Goal: Task Accomplishment & Management: Complete application form

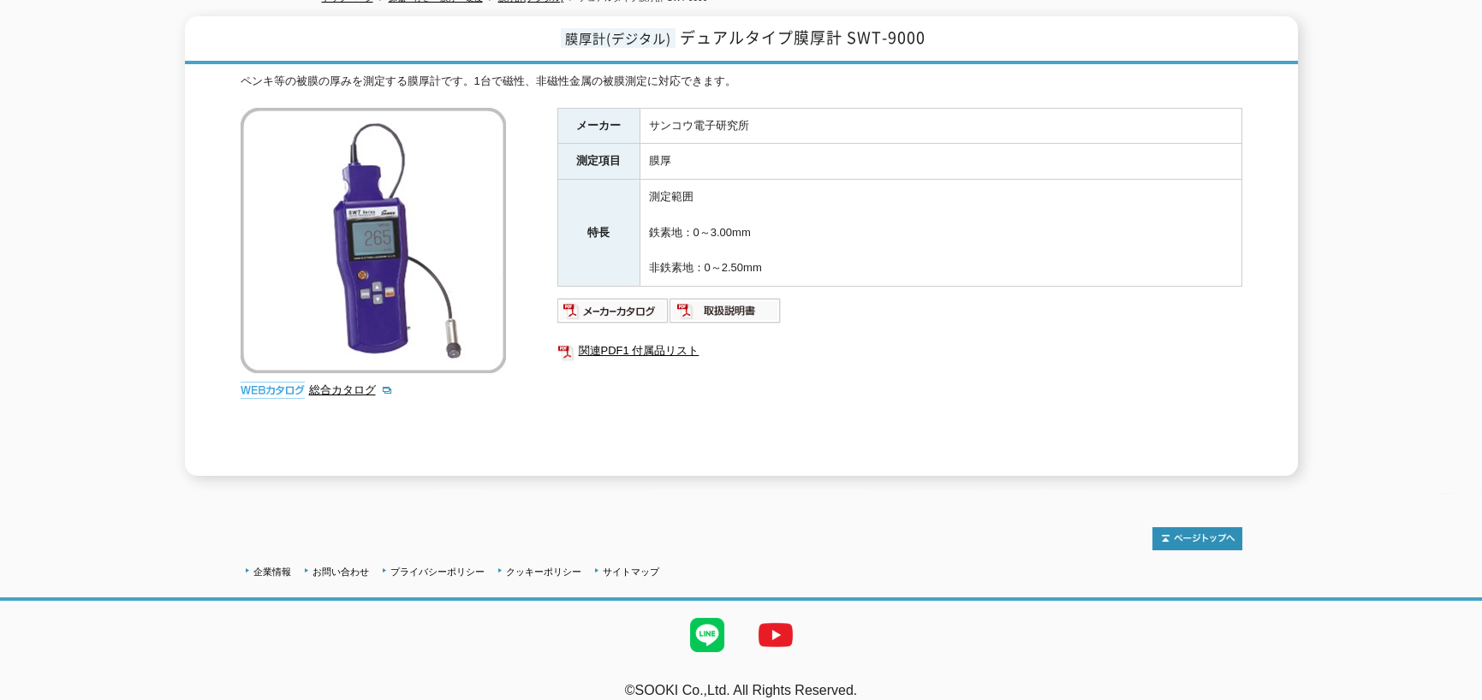
scroll to position [217, 0]
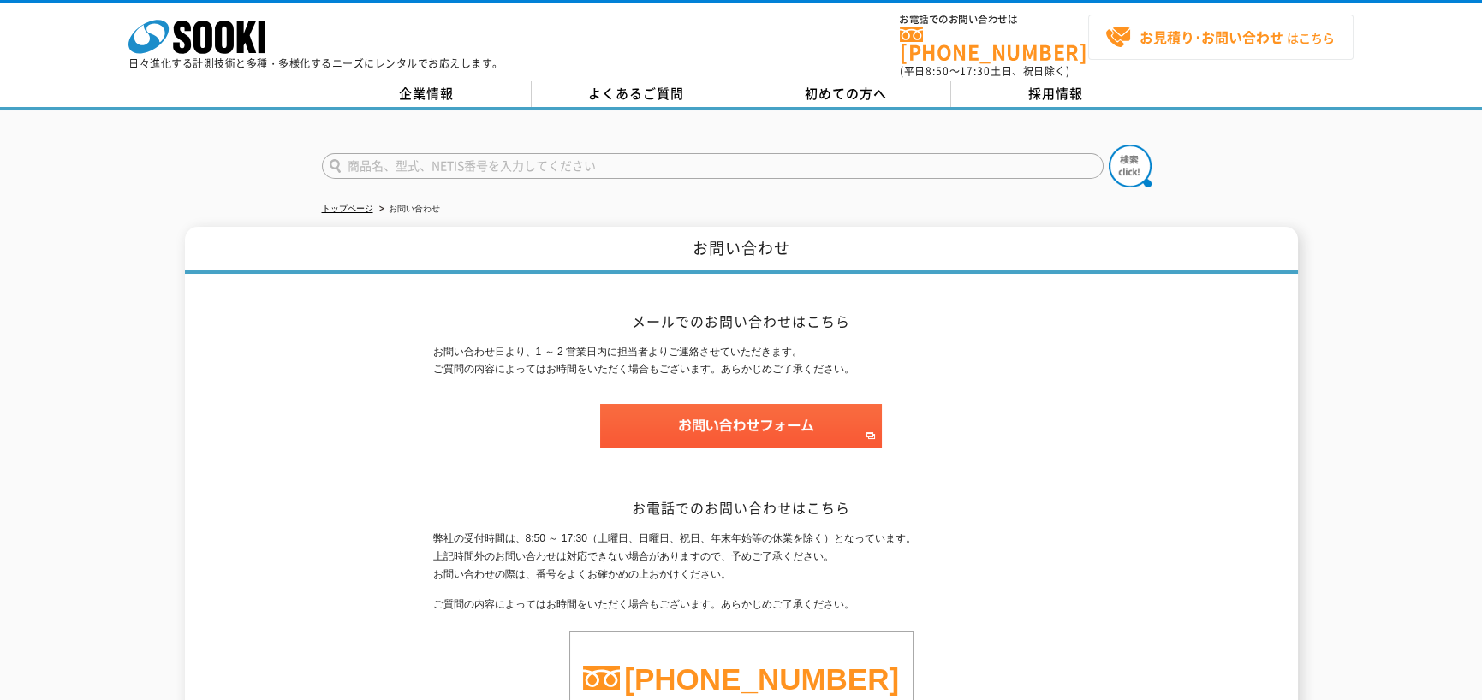
click at [1237, 49] on span "お見積り･お問い合わせ はこちら" at bounding box center [1220, 38] width 229 height 26
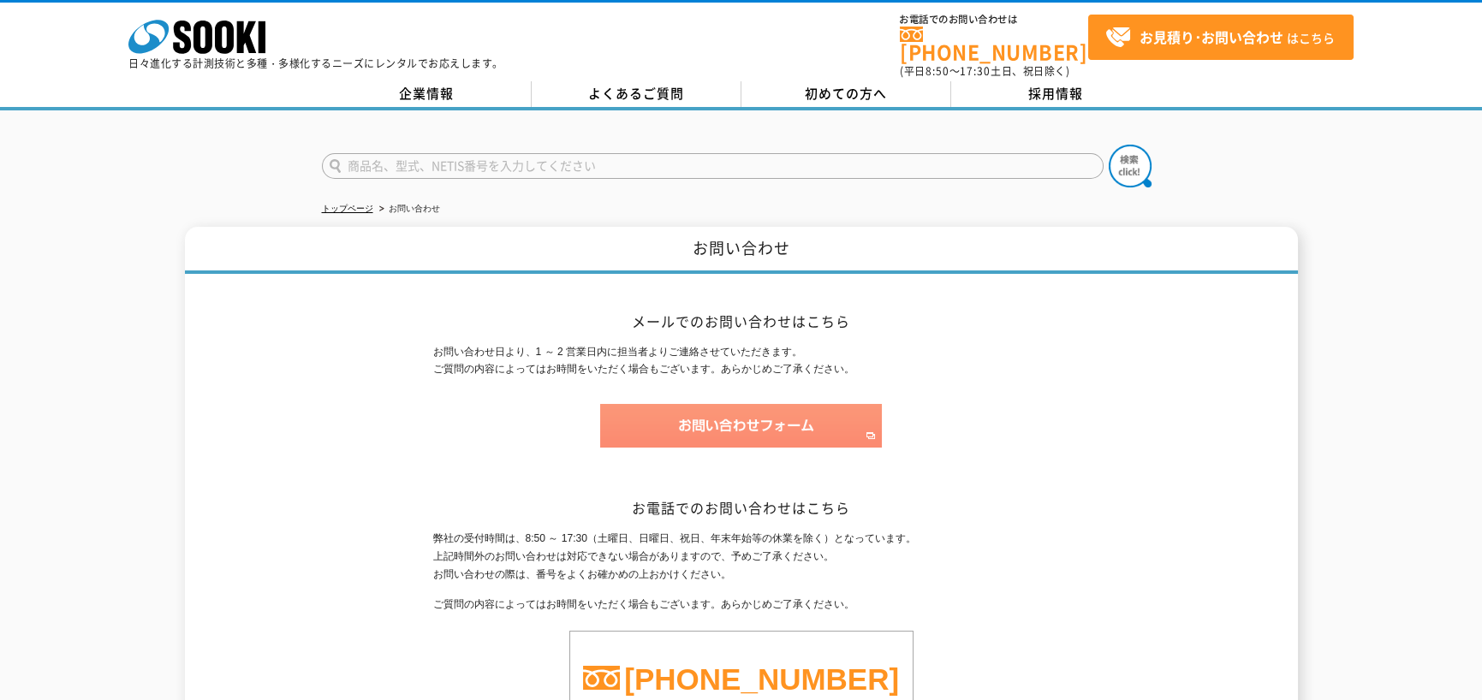
click at [654, 420] on img at bounding box center [741, 426] width 282 height 44
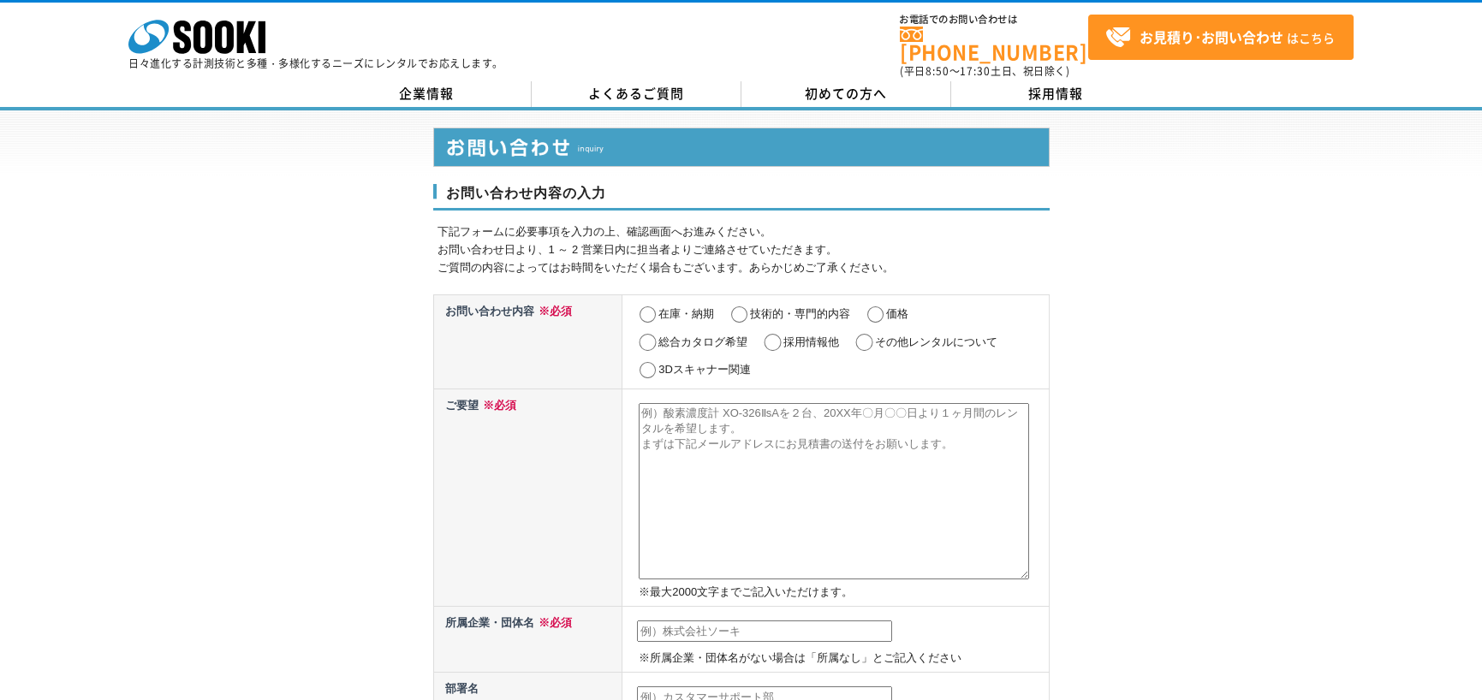
click at [870, 334] on input "その他レンタルについて" at bounding box center [864, 342] width 21 height 17
radio input "true"
click at [838, 430] on textarea at bounding box center [834, 491] width 390 height 176
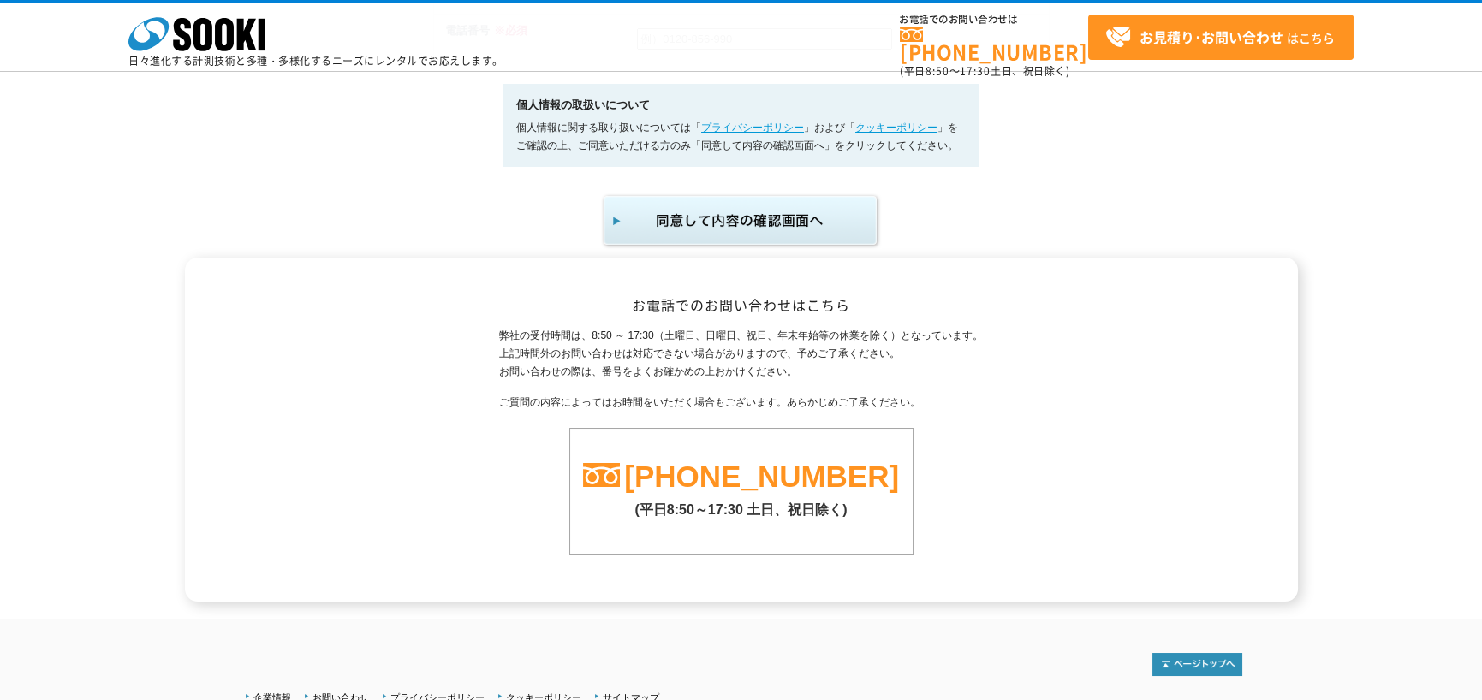
scroll to position [1162, 0]
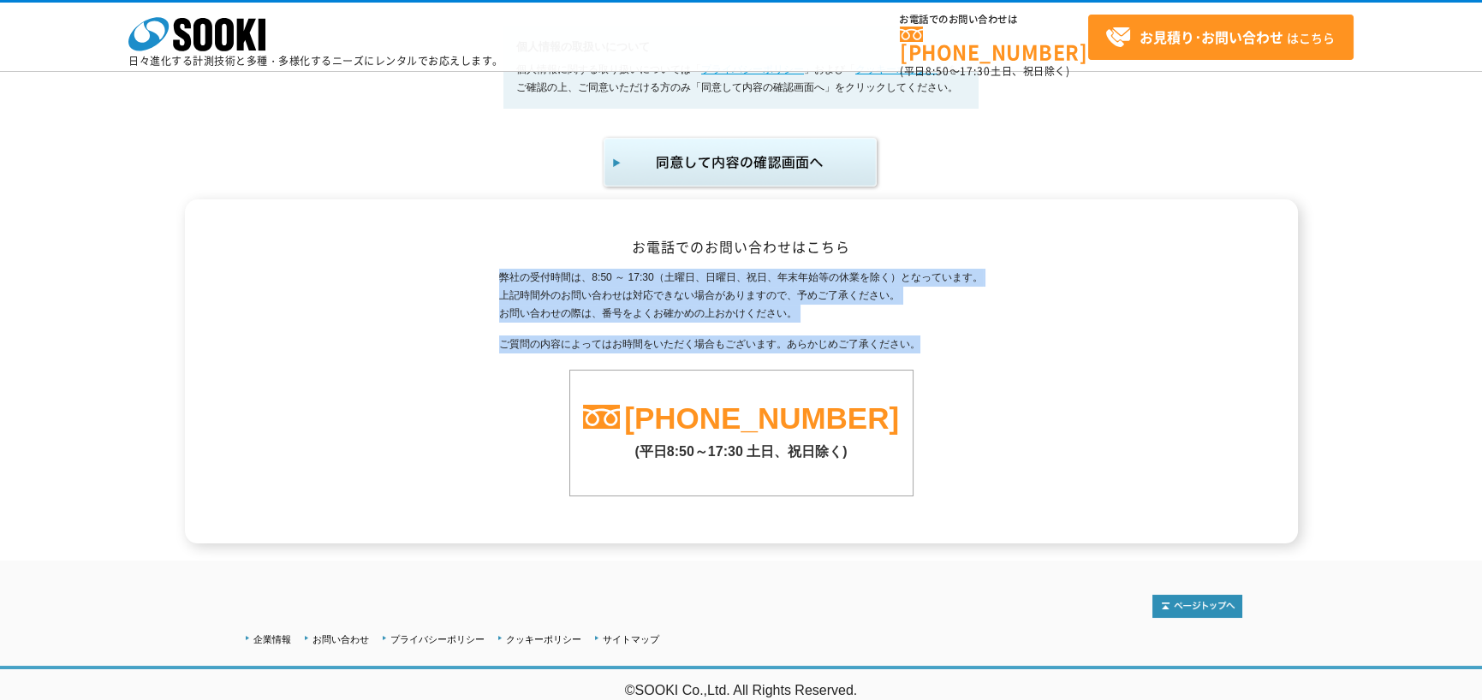
drag, startPoint x: 494, startPoint y: 267, endPoint x: 943, endPoint y: 338, distance: 454.3
click at [943, 338] on div "お電話でのお問い合わせはこちら 弊社の受付時間は、8:50 ～ 17:30（土曜日、日曜日、祝日、年末年始等の休業を除く）となっています。 上記時間外のお問い…" at bounding box center [742, 372] width 1002 height 344
click at [975, 346] on p "ご質問の内容によってはお時間をいただく場合もございます。あらかじめご了承ください。" at bounding box center [740, 345] width 483 height 18
drag, startPoint x: 927, startPoint y: 346, endPoint x: 486, endPoint y: 275, distance: 445.9
click at [486, 275] on div "弊社の受付時間は、8:50 ～ 17:30（土曜日、日曜日、祝日、年末年始等の休業を除く）となっています。 上記時間外のお問い合わせは対応できない場合がありま…" at bounding box center [742, 383] width 1002 height 228
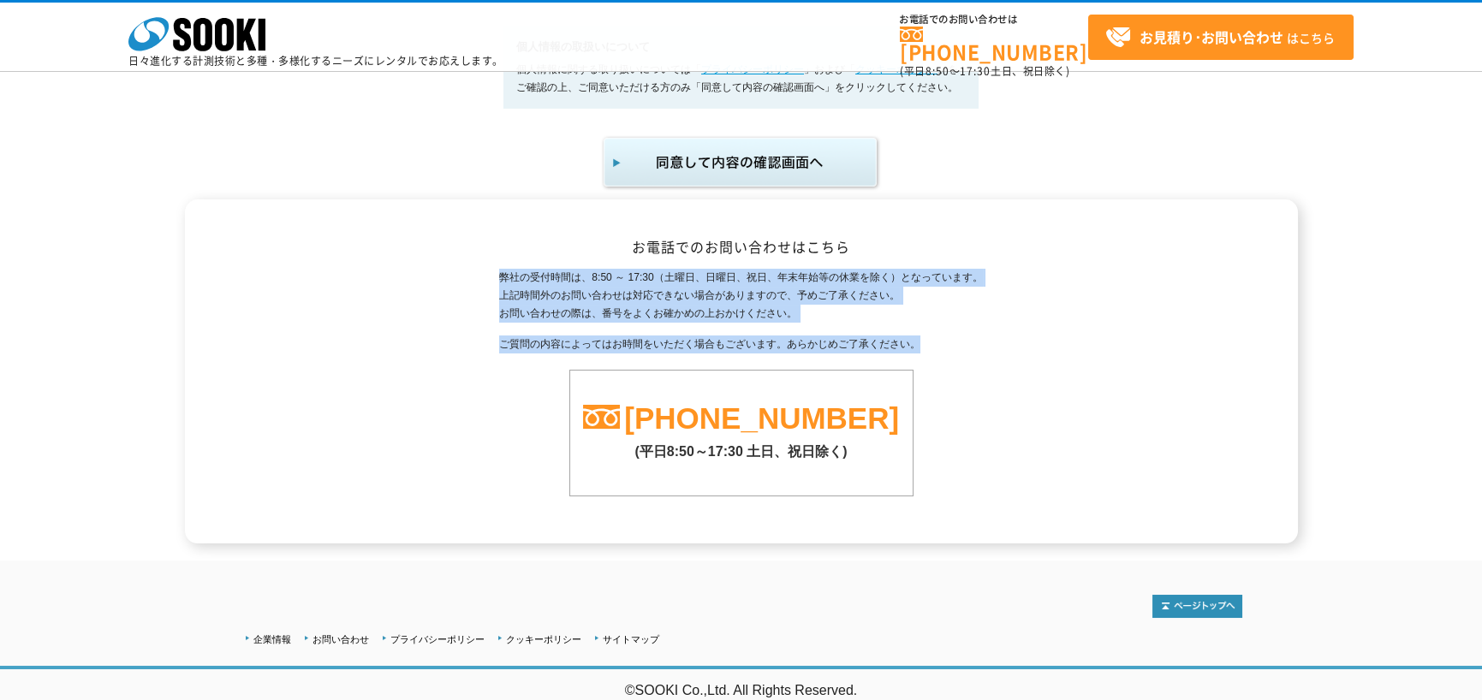
click at [925, 348] on p "ご質問の内容によってはお時間をいただく場合もございます。あらかじめご了承ください。" at bounding box center [740, 345] width 483 height 18
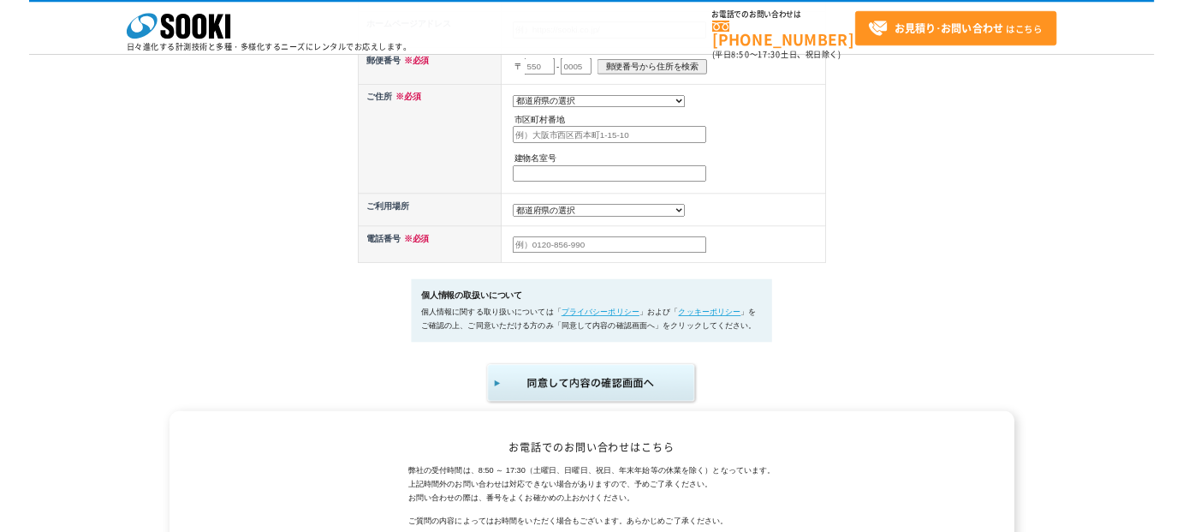
scroll to position [820, 0]
